Goal: Transaction & Acquisition: Book appointment/travel/reservation

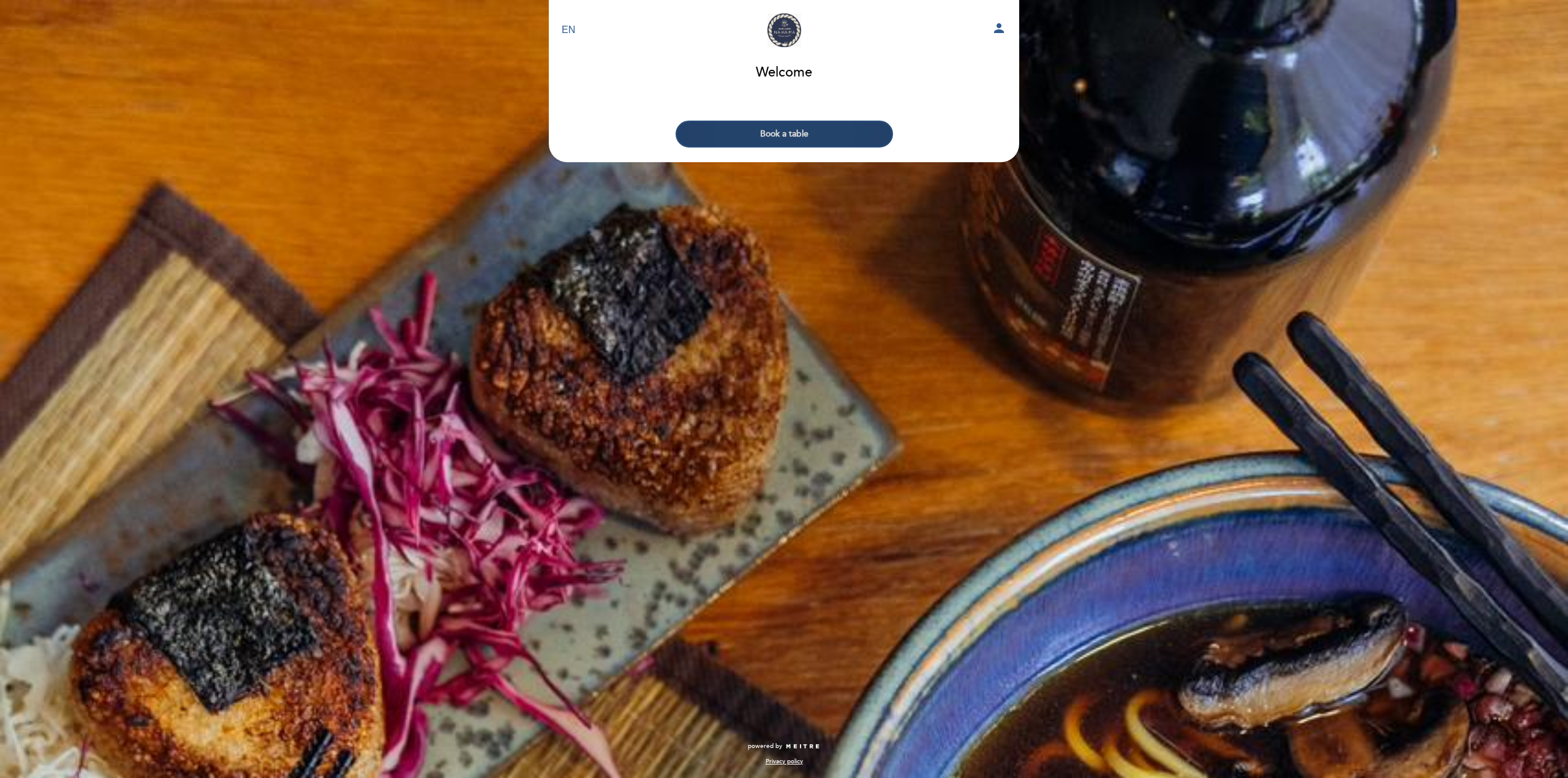
click at [783, 129] on button "Book a table" at bounding box center [784, 134] width 218 height 27
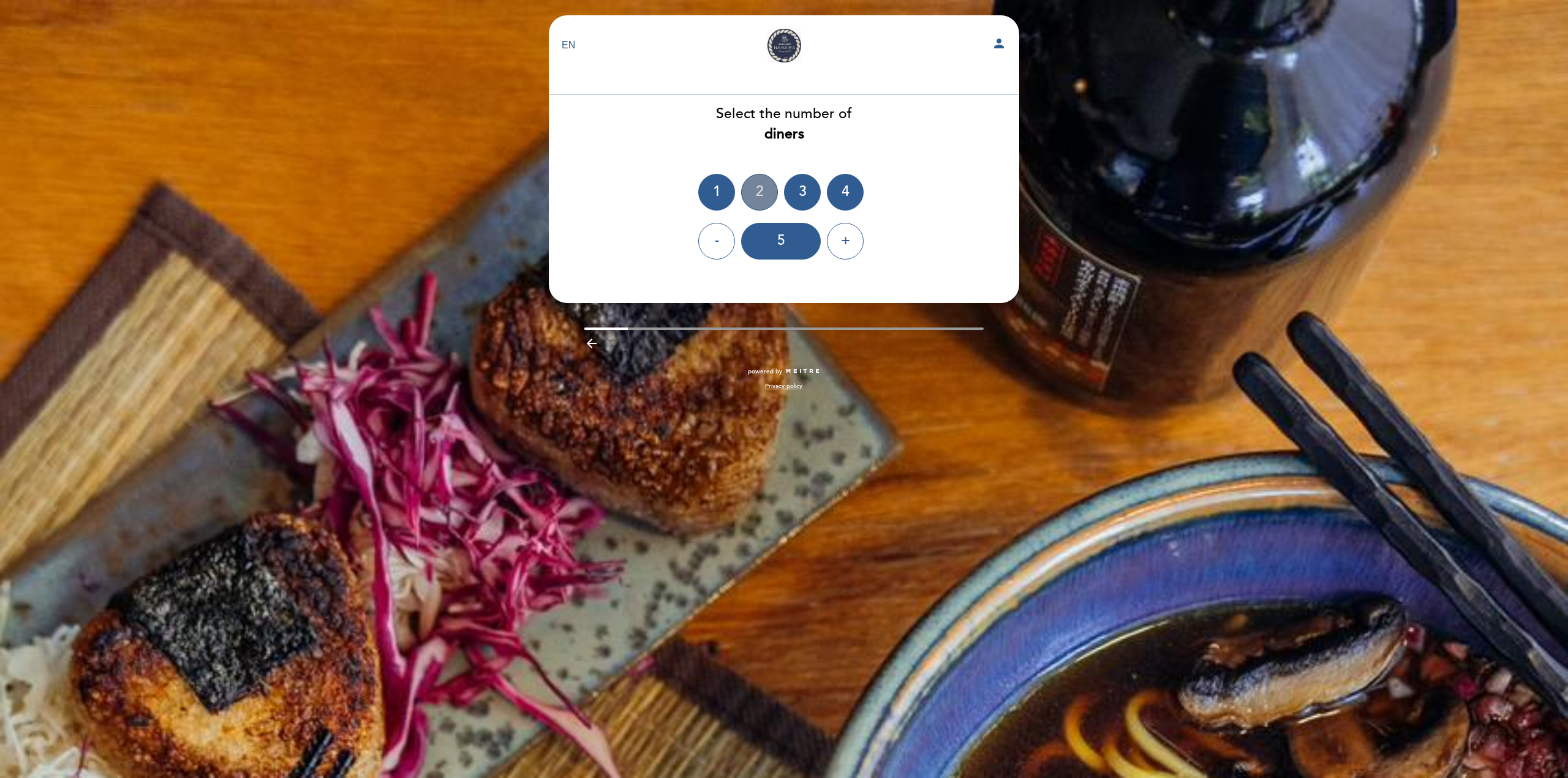
click at [766, 197] on div "2" at bounding box center [759, 192] width 37 height 37
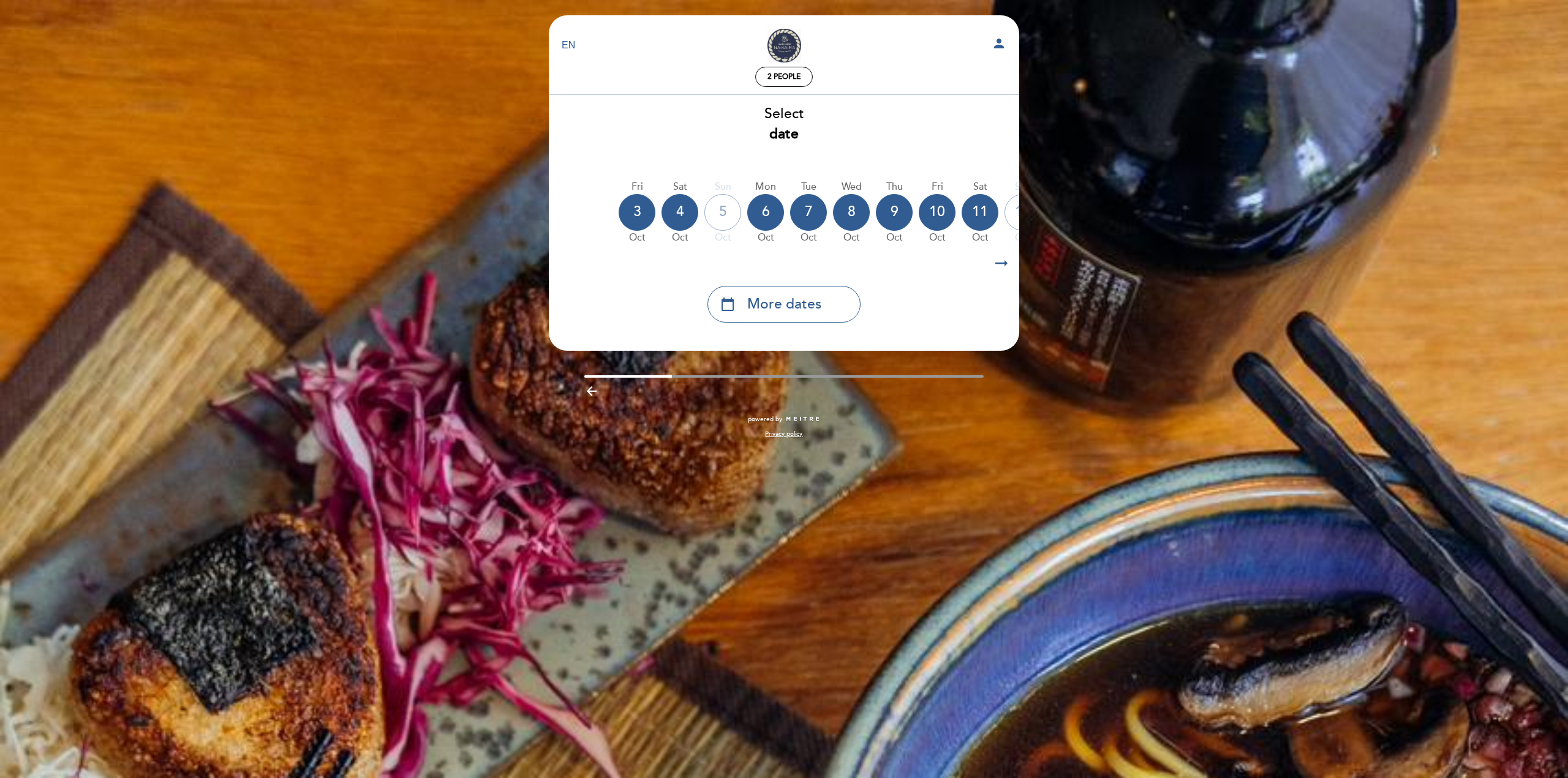
scroll to position [0, 73]
click at [684, 212] on div "4" at bounding box center [678, 212] width 37 height 37
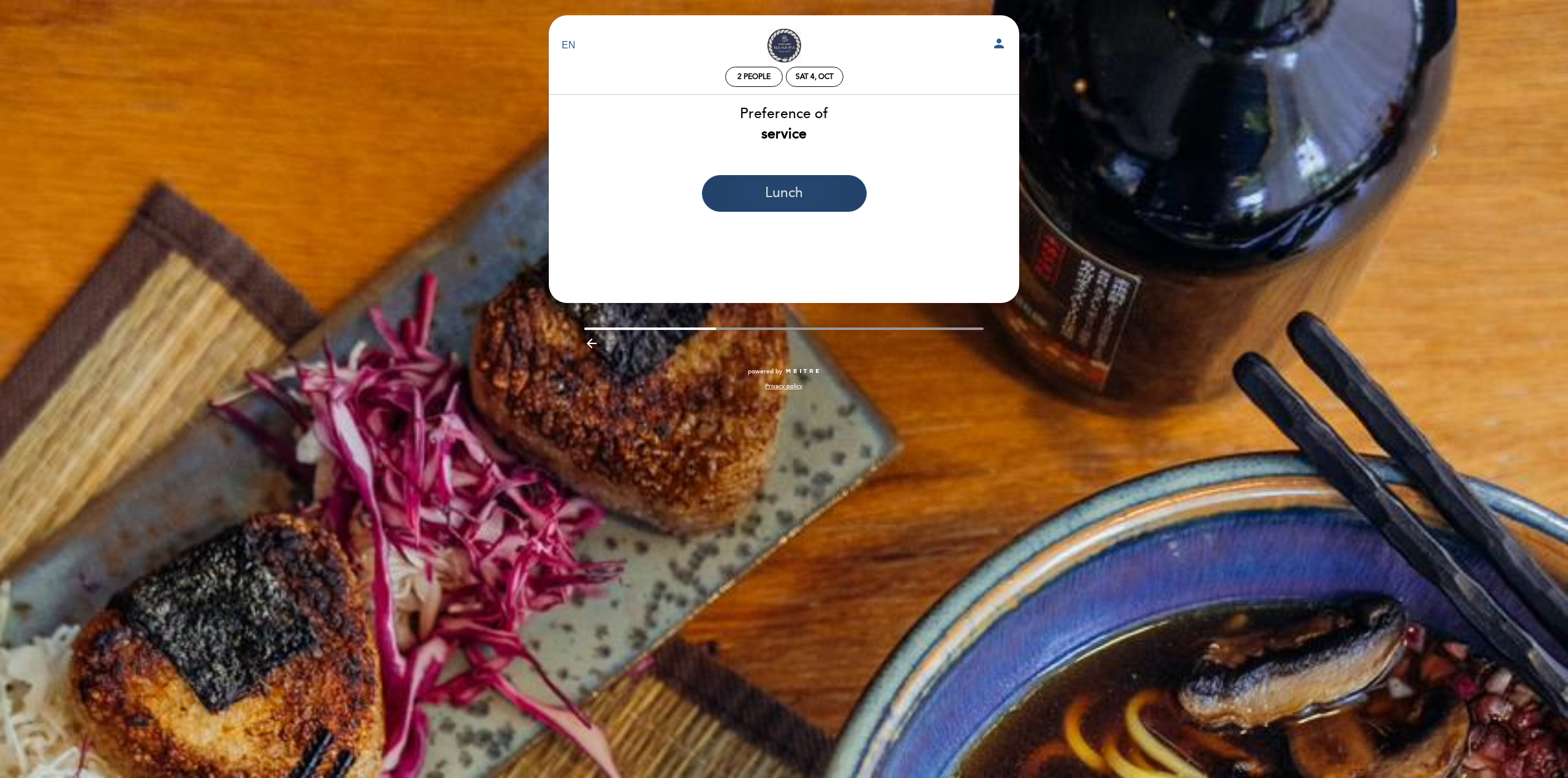
click at [793, 188] on button "Lunch" at bounding box center [784, 193] width 165 height 37
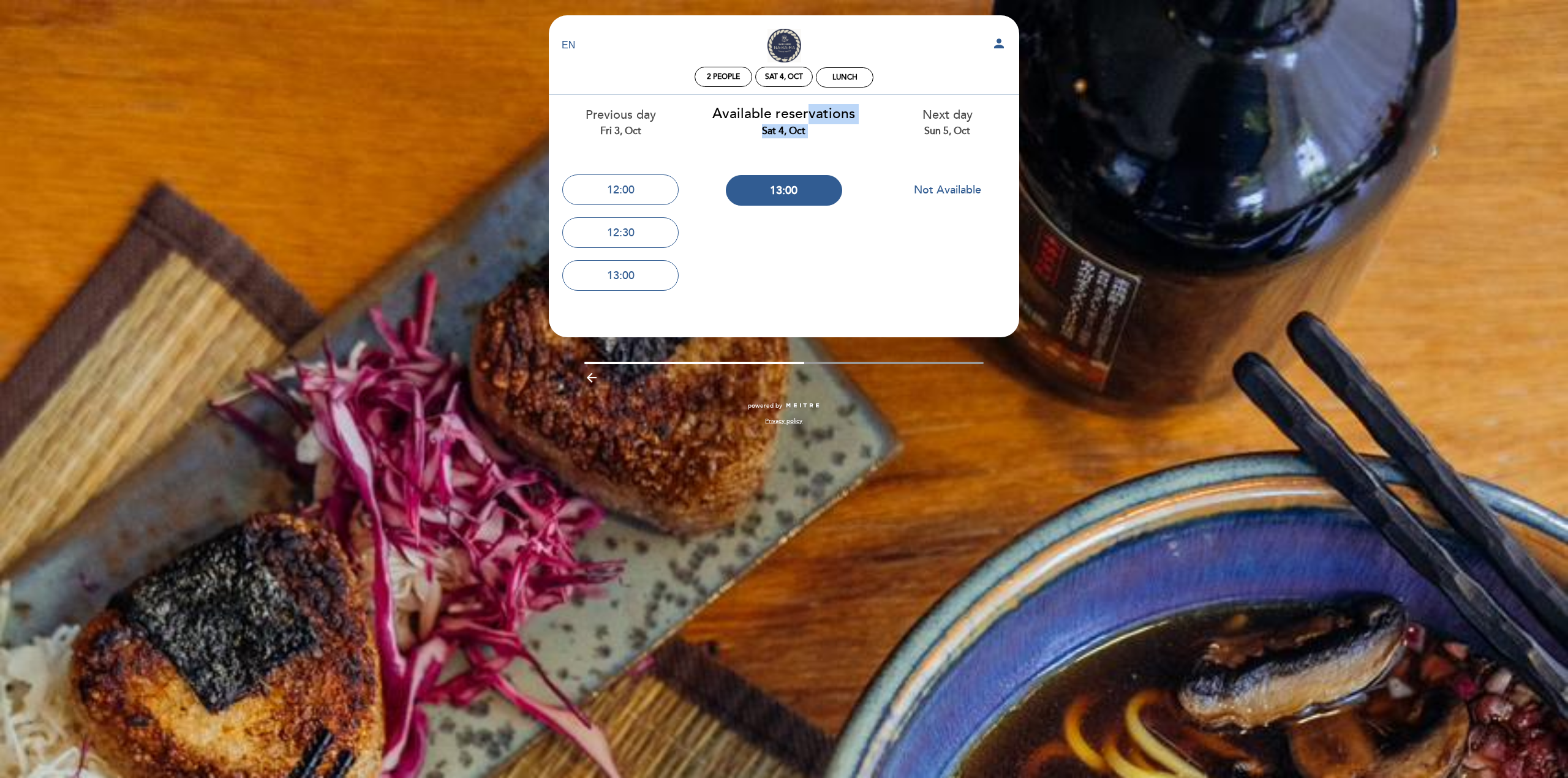
drag, startPoint x: 812, startPoint y: 132, endPoint x: 823, endPoint y: 137, distance: 12.1
click at [858, 143] on div "Available reservations Sat 4, Oct 13:00" at bounding box center [784, 153] width 164 height 117
drag, startPoint x: 725, startPoint y: 115, endPoint x: 796, endPoint y: 128, distance: 72.2
click at [796, 128] on div "Available reservations Sat 4, Oct" at bounding box center [784, 121] width 145 height 34
click at [793, 191] on button "13:00" at bounding box center [784, 190] width 117 height 31
